Goal: Task Accomplishment & Management: Manage account settings

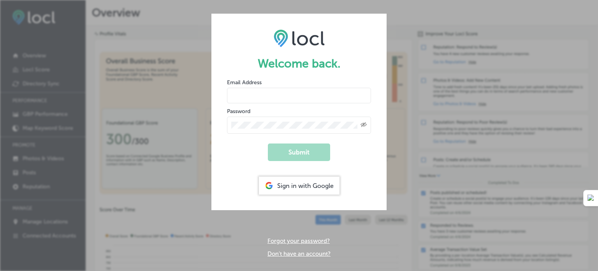
type input "[EMAIL_ADDRESS][DOMAIN_NAME]"
click at [297, 158] on button "Submit" at bounding box center [299, 152] width 62 height 18
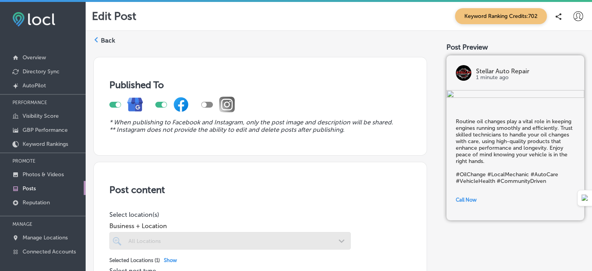
click at [106, 42] on label "Back" at bounding box center [108, 40] width 14 height 9
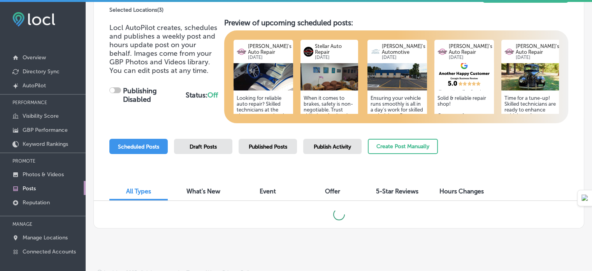
scroll to position [90, 0]
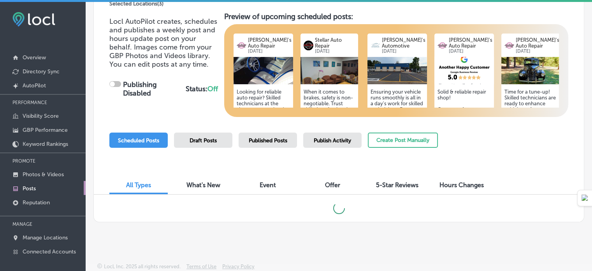
click at [271, 69] on img at bounding box center [264, 70] width 60 height 27
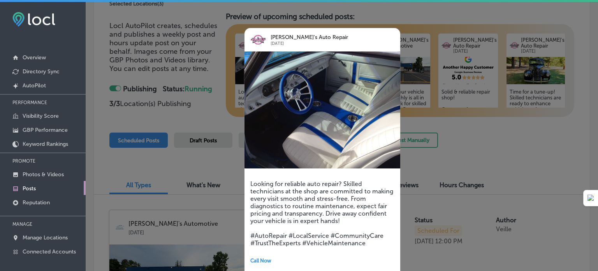
checkbox input "true"
click at [456, 143] on div at bounding box center [299, 135] width 598 height 271
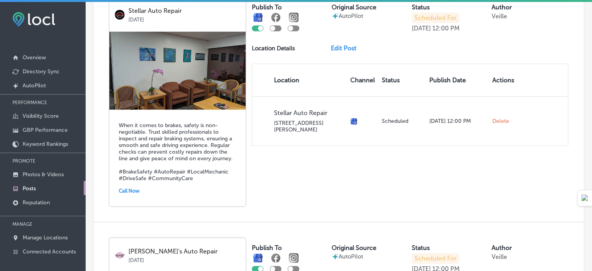
scroll to position [524, 0]
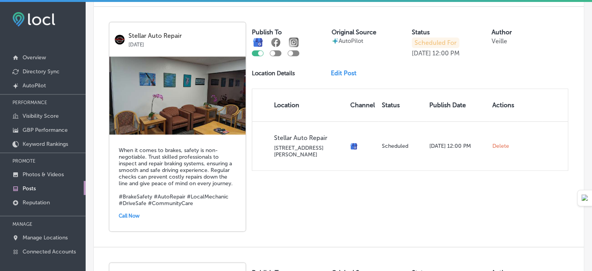
click at [340, 72] on link "Edit Post" at bounding box center [347, 72] width 32 height 7
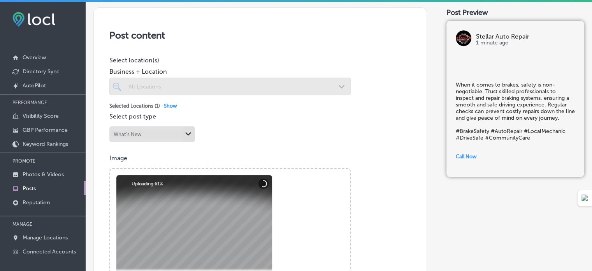
scroll to position [256, 0]
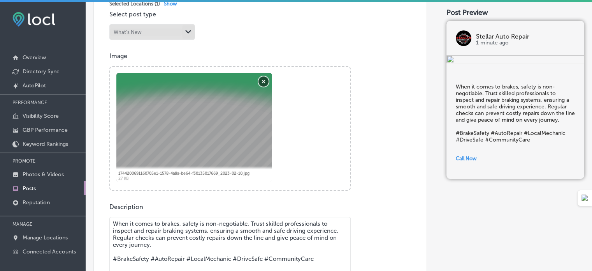
click at [263, 81] on button "Remove" at bounding box center [264, 81] width 10 height 10
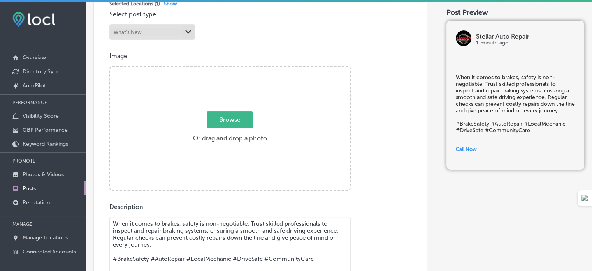
click at [221, 116] on span "Browse" at bounding box center [230, 119] width 46 height 17
click at [221, 69] on input "Browse Or drag and drop a photo" at bounding box center [230, 68] width 240 height 2
type input "C:\fakepath\PXL_20250707_002438018.jpg"
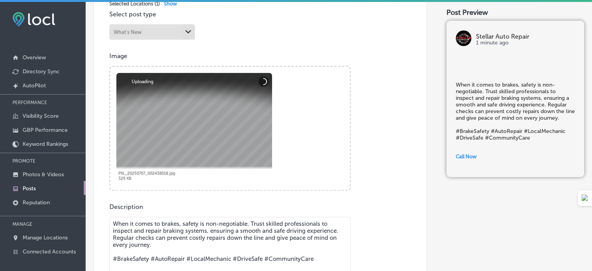
scroll to position [479, 0]
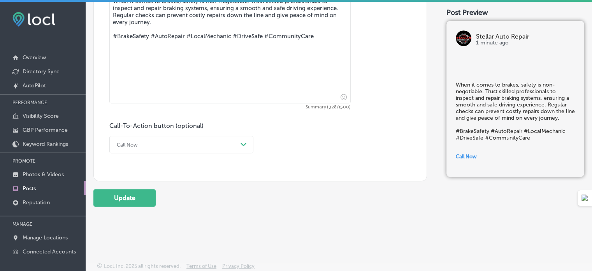
click at [110, 194] on button "Update" at bounding box center [124, 198] width 62 height 18
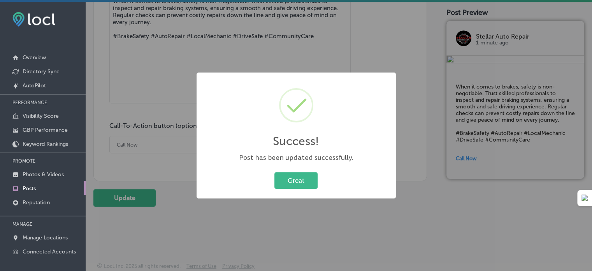
click at [282, 172] on button "Great" at bounding box center [295, 180] width 43 height 16
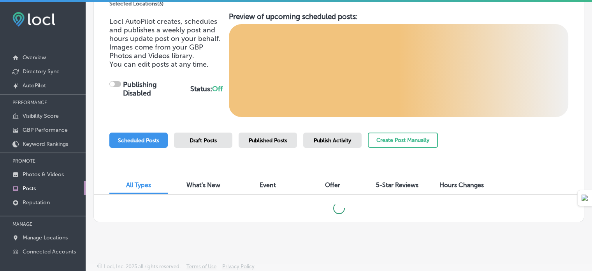
scroll to position [2, 0]
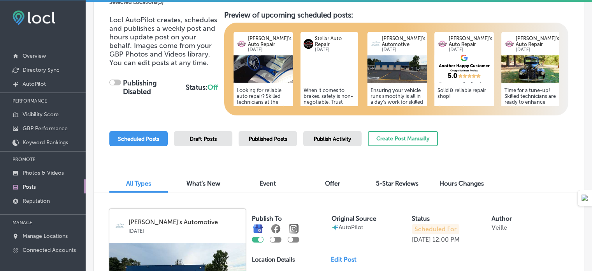
checkbox input "true"
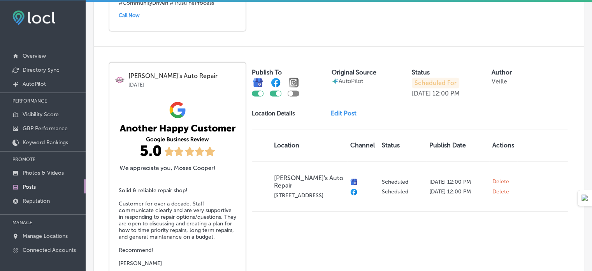
scroll to position [1146, 0]
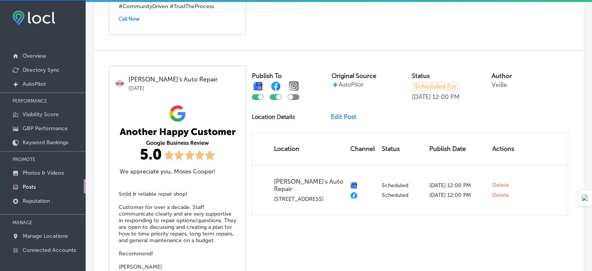
click at [342, 116] on link "Edit Post" at bounding box center [347, 116] width 32 height 7
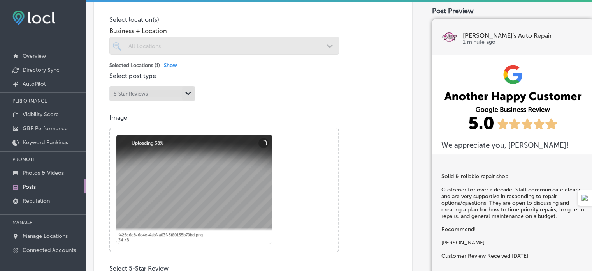
scroll to position [192, 0]
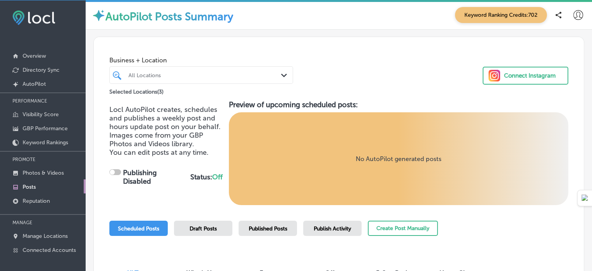
scroll to position [90, 0]
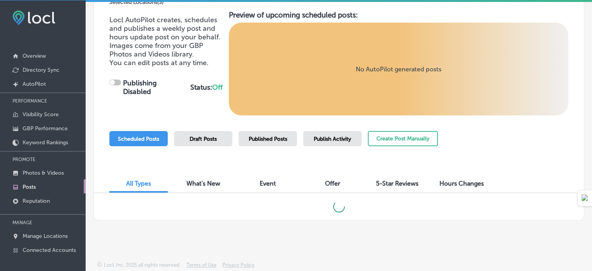
checkbox input "true"
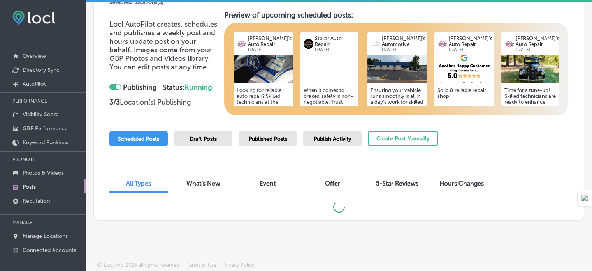
scroll to position [0, 0]
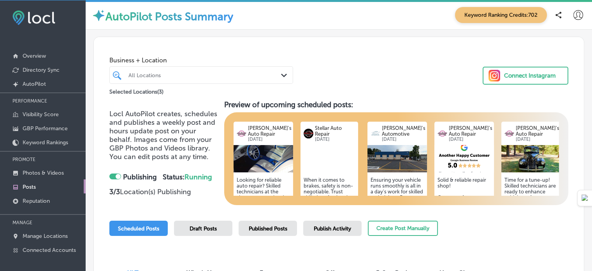
click at [29, 53] on p "Overview" at bounding box center [34, 56] width 23 height 7
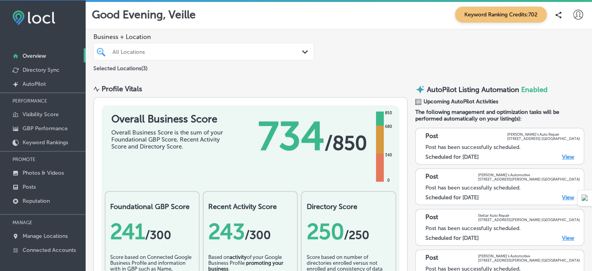
click at [492, 12] on span "Keyword Ranking Credits: 702" at bounding box center [501, 15] width 92 height 16
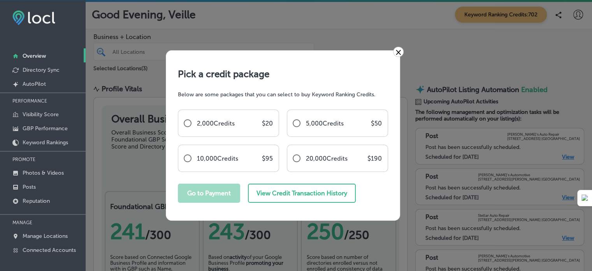
click at [398, 51] on link "×" at bounding box center [398, 52] width 11 height 10
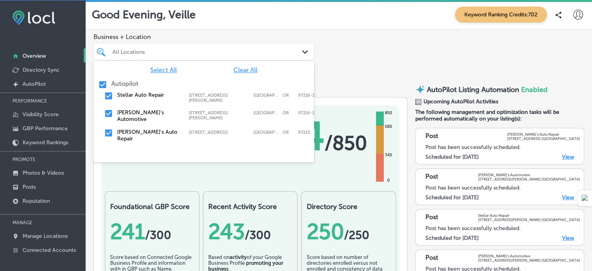
click at [287, 48] on div "All Locations" at bounding box center [208, 51] width 190 height 7
click at [106, 82] on input "checkbox" at bounding box center [102, 84] width 9 height 9
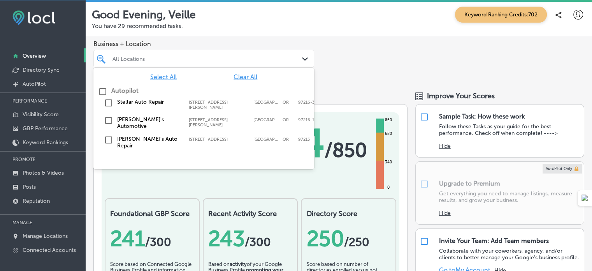
click at [111, 93] on label "Autopilot" at bounding box center [124, 90] width 27 height 7
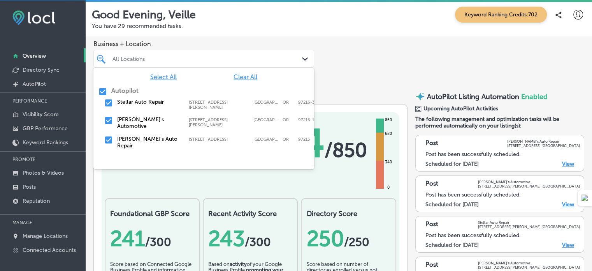
click at [114, 102] on div "Stellar Auto Repair [STREET_ADDRESS][PERSON_NAME]-3761 [STREET_ADDRESS][PERSON_…" at bounding box center [204, 104] width 215 height 14
click at [109, 116] on input "checkbox" at bounding box center [108, 120] width 9 height 9
click at [379, 25] on p "You have 29 recommended tasks." at bounding box center [339, 26] width 494 height 7
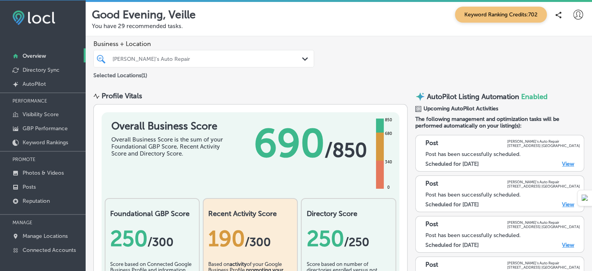
click at [302, 60] on icon "Path Created with Sketch." at bounding box center [305, 59] width 6 height 4
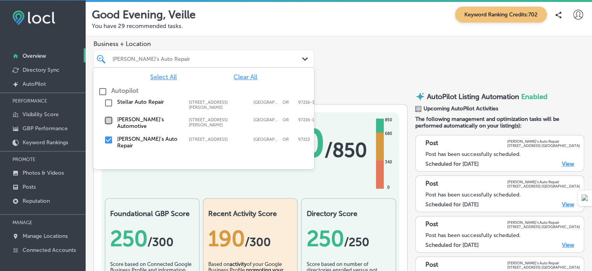
click at [112, 121] on input "checkbox" at bounding box center [108, 120] width 9 height 9
click at [114, 134] on div "[PERSON_NAME]'s Auto Repair [STREET_ADDRESS] [STREET_ADDRESS]" at bounding box center [204, 142] width 215 height 16
click at [359, 53] on div "Business + Location option [STREET_ADDRESS]. option [STREET_ADDRESS][PERSON_NAM…" at bounding box center [339, 60] width 507 height 48
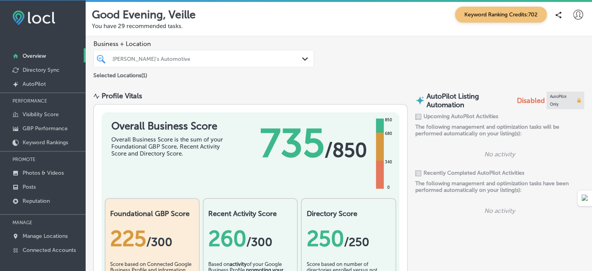
click at [168, 56] on div "[PERSON_NAME]'s Automotive" at bounding box center [208, 58] width 190 height 7
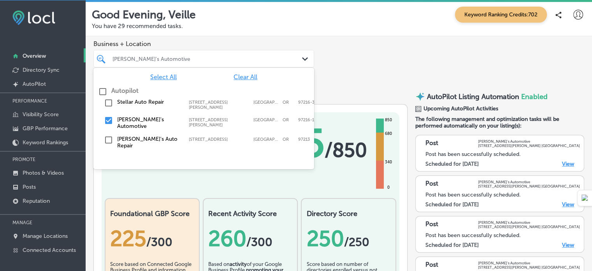
click at [140, 103] on label "Stellar Auto Repair" at bounding box center [149, 102] width 64 height 7
click at [140, 116] on label "[PERSON_NAME]'s Automotive" at bounding box center [149, 122] width 64 height 13
click at [363, 49] on div "Business + Location option [STREET_ADDRESS][PERSON_NAME], deselected. option [S…" at bounding box center [339, 60] width 507 height 48
